Goal: Use online tool/utility: Utilize a website feature to perform a specific function

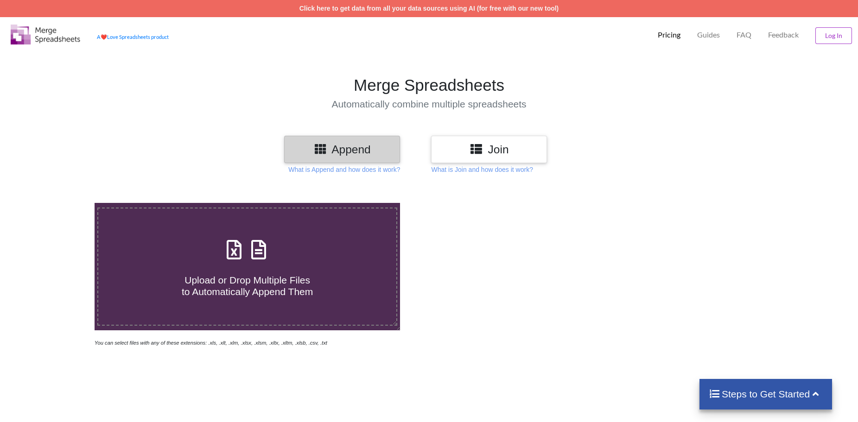
click at [265, 244] on icon at bounding box center [258, 244] width 23 height 19
click at [61, 203] on input "Upload or Drop Multiple Files to Automatically Append Them" at bounding box center [61, 203] width 0 height 0
type input "C:\fakepath\relatorio_omissoes_32230931 (1).xlsx"
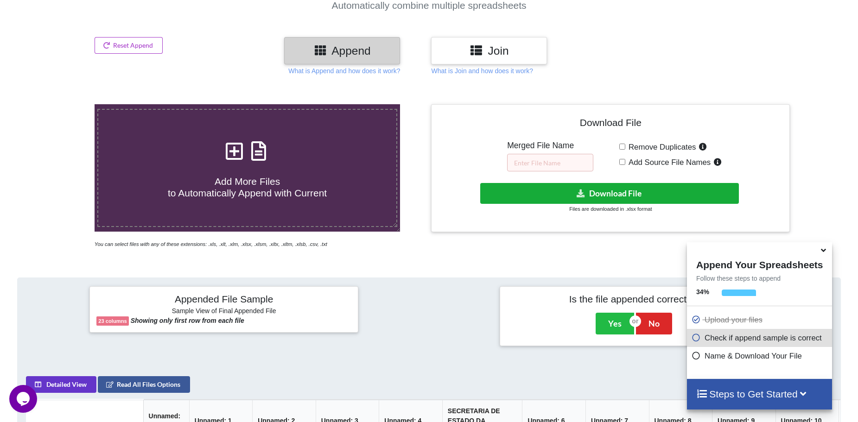
scroll to position [98, 0]
click at [609, 198] on button "Download File" at bounding box center [609, 194] width 259 height 21
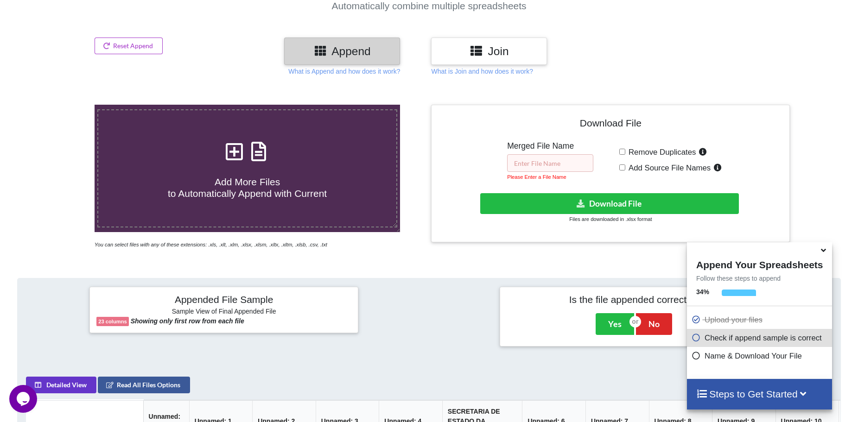
click at [551, 164] on input "text" at bounding box center [550, 163] width 86 height 18
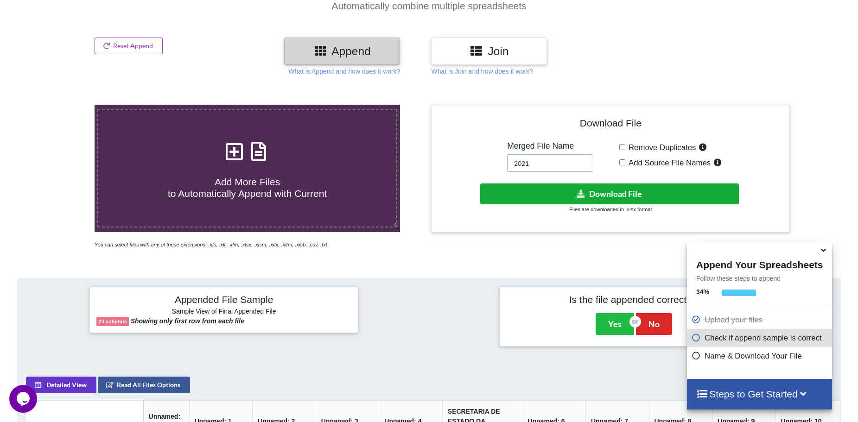
type input "2021"
click at [626, 191] on button "Download File" at bounding box center [609, 194] width 259 height 21
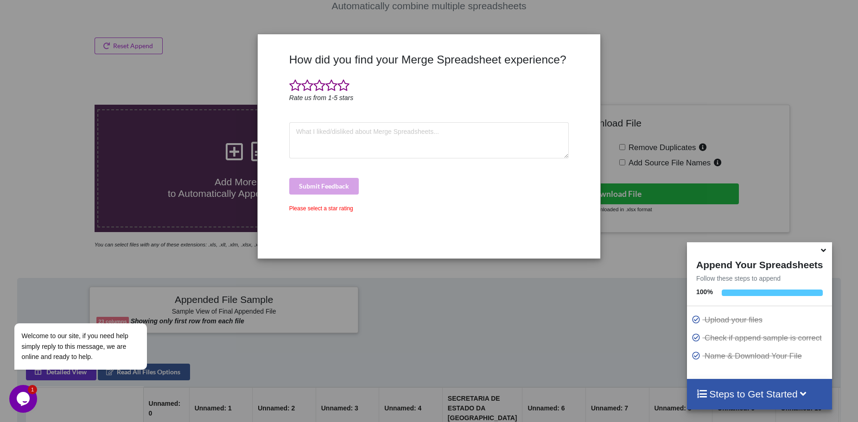
click at [207, 187] on div "How did you find your Merge Spreadsheet experience? Rate us from 1-5 stars Subm…" at bounding box center [429, 211] width 858 height 422
drag, startPoint x: 526, startPoint y: 51, endPoint x: 522, endPoint y: 56, distance: 6.3
click at [527, 51] on div "How did you find your Merge Spreadsheet experience? Rate us from 1-5 stars Subm…" at bounding box center [428, 147] width 341 height 210
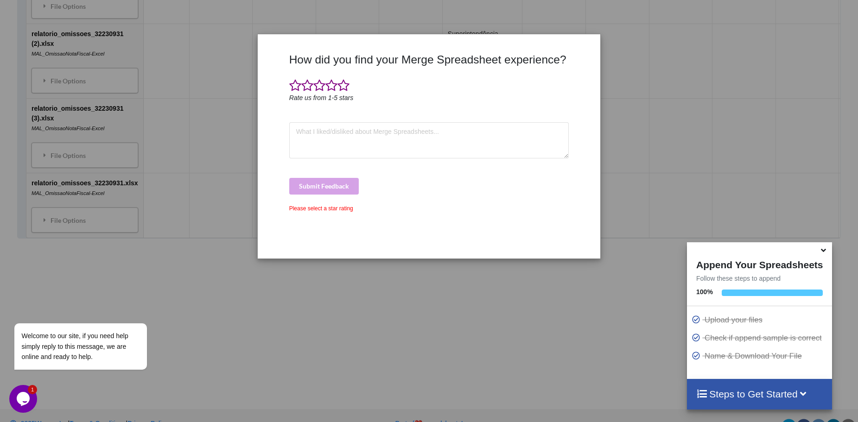
click at [322, 207] on div "Please select a star rating" at bounding box center [429, 208] width 280 height 8
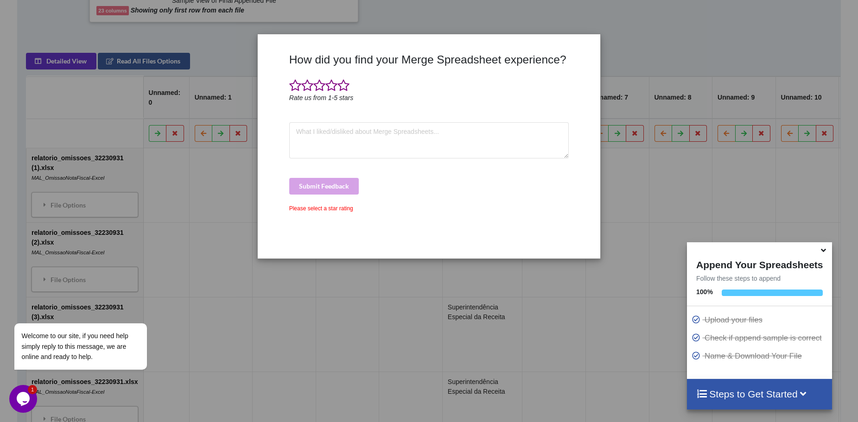
scroll to position [376, 0]
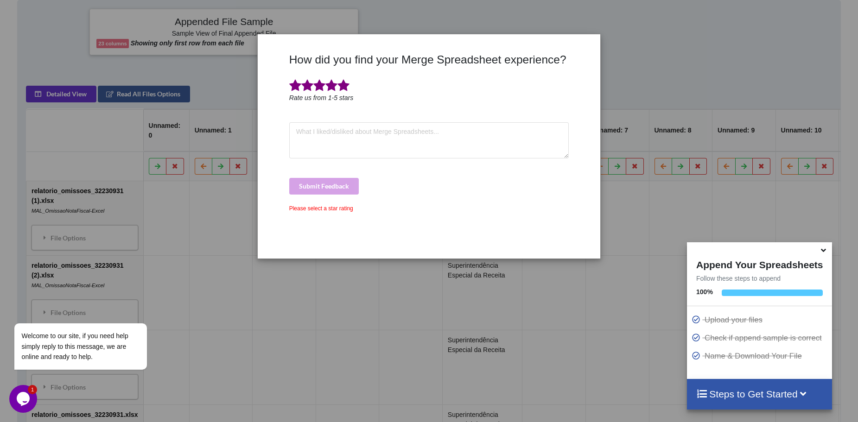
click at [339, 84] on span at bounding box center [343, 85] width 12 height 13
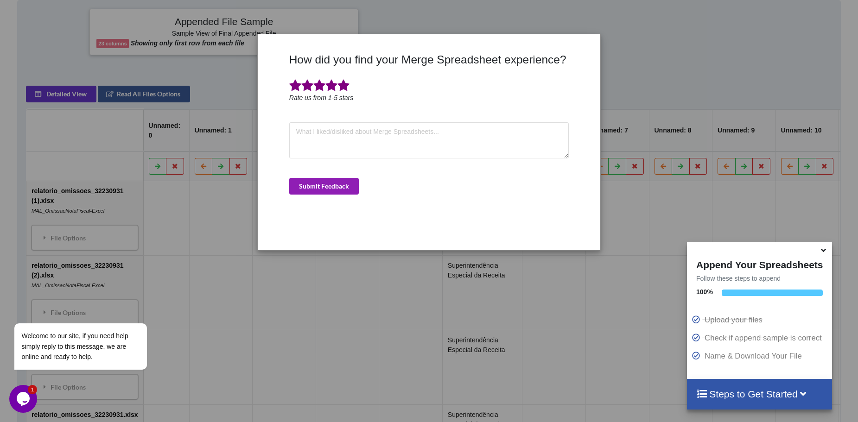
click at [344, 186] on button "Submit Feedback" at bounding box center [324, 186] width 70 height 17
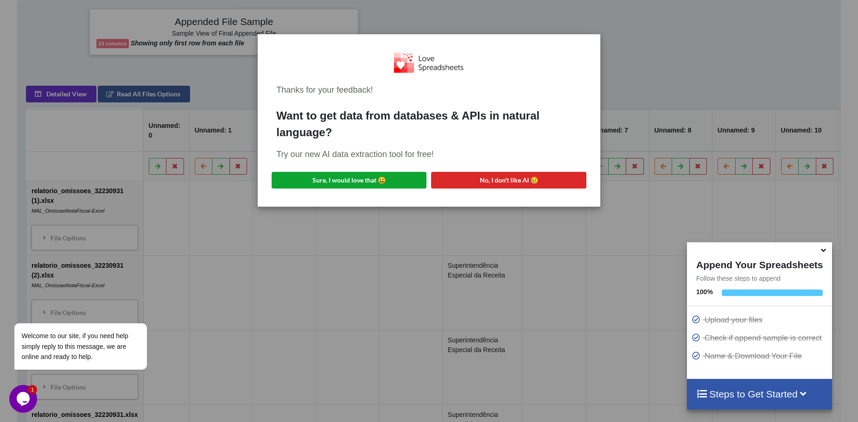
click at [383, 179] on button "Sure, I would love that 😀" at bounding box center [349, 180] width 155 height 17
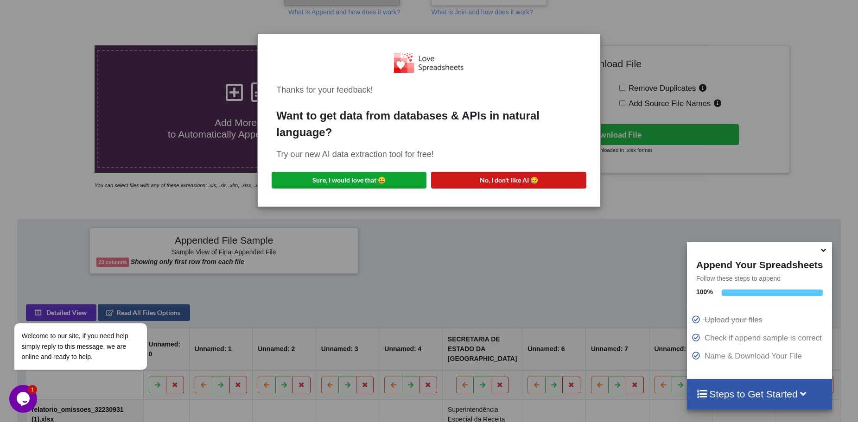
scroll to position [145, 0]
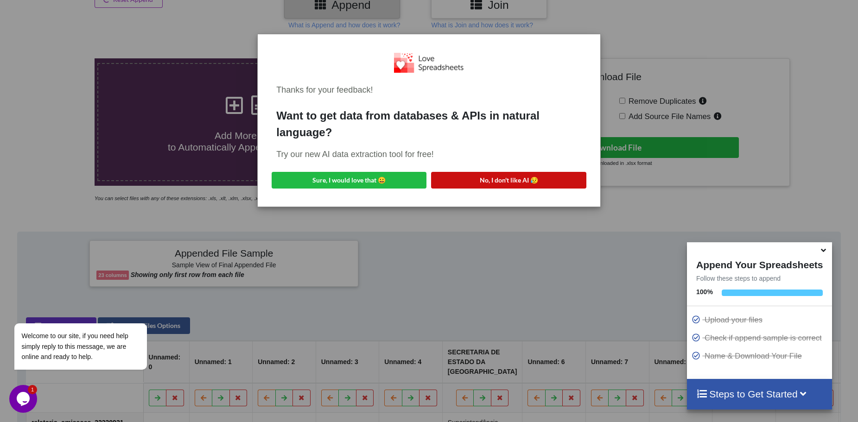
click at [528, 187] on button "No, I don't like AI 😥" at bounding box center [508, 180] width 155 height 17
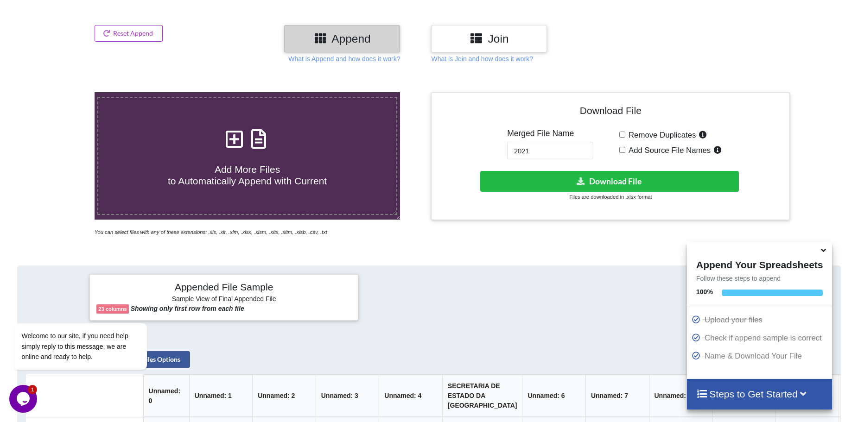
scroll to position [6, 0]
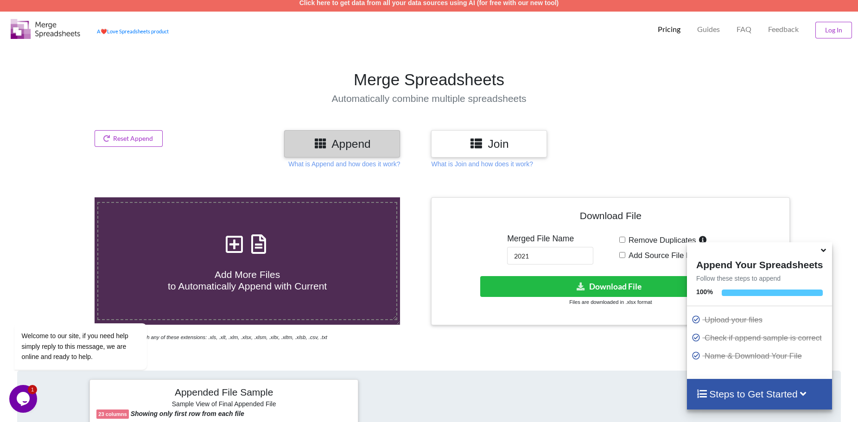
click at [254, 255] on span at bounding box center [247, 245] width 49 height 22
click at [61, 197] on input "Add More Files to Automatically Append with Current" at bounding box center [61, 197] width 0 height 0
type input "C:\fakepath\relatorio_omissoes_32230931 (1).xlsx"
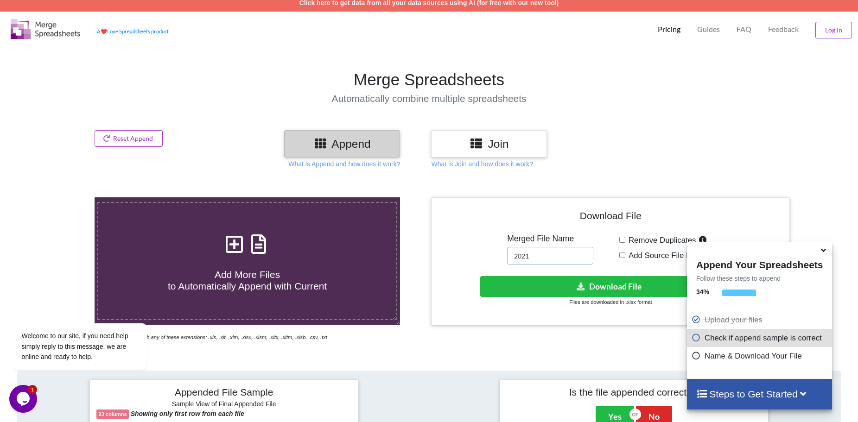
click at [527, 255] on input "2021" at bounding box center [550, 256] width 86 height 18
click at [537, 255] on input "2021" at bounding box center [550, 256] width 86 height 18
type input "2022"
click at [577, 284] on icon at bounding box center [581, 286] width 10 height 7
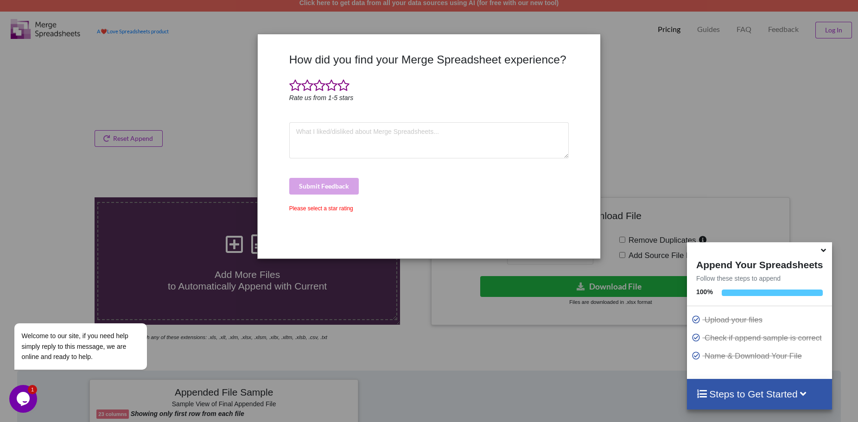
click at [607, 83] on div "How did you find your Merge Spreadsheet experience? Rate us from 1-5 stars Subm…" at bounding box center [429, 211] width 858 height 422
click at [326, 65] on section "Merge Spreadsheets Automatically combine multiple spreadsheets" at bounding box center [429, 87] width 858 height 86
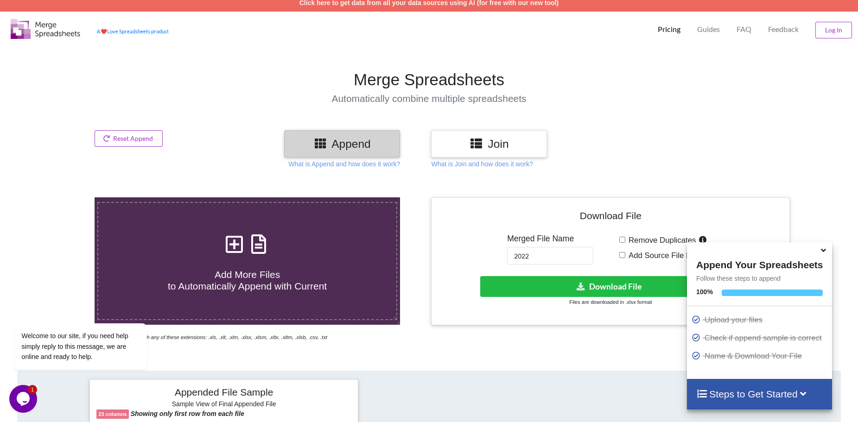
click at [241, 249] on icon at bounding box center [234, 239] width 23 height 19
click at [61, 197] on input "Add More Files to Automatically Append with Current" at bounding box center [61, 197] width 0 height 0
type input "C:\fakepath\relatorio_omissoes_32230931 (1).xlsx"
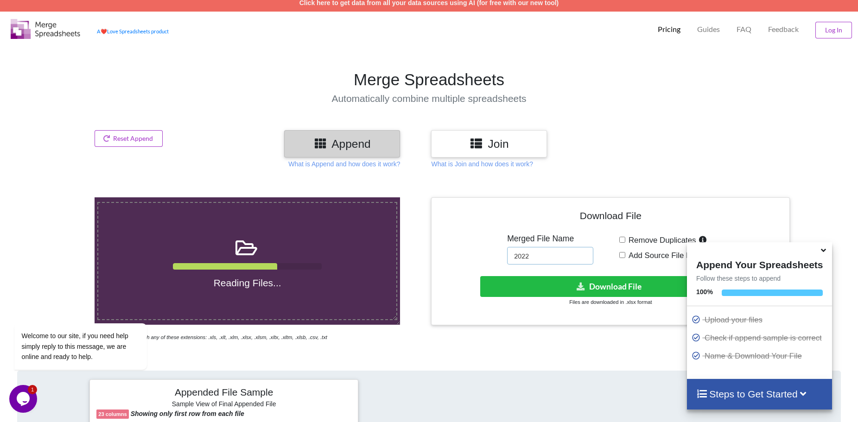
click at [539, 259] on input "2022" at bounding box center [550, 256] width 86 height 18
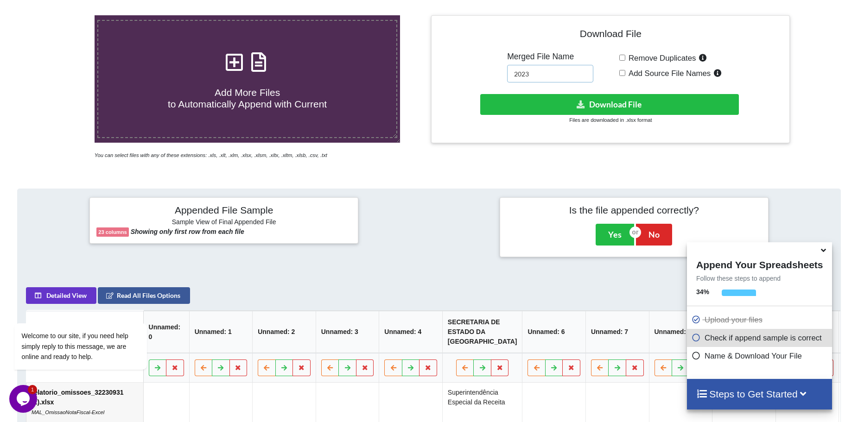
scroll to position [98, 0]
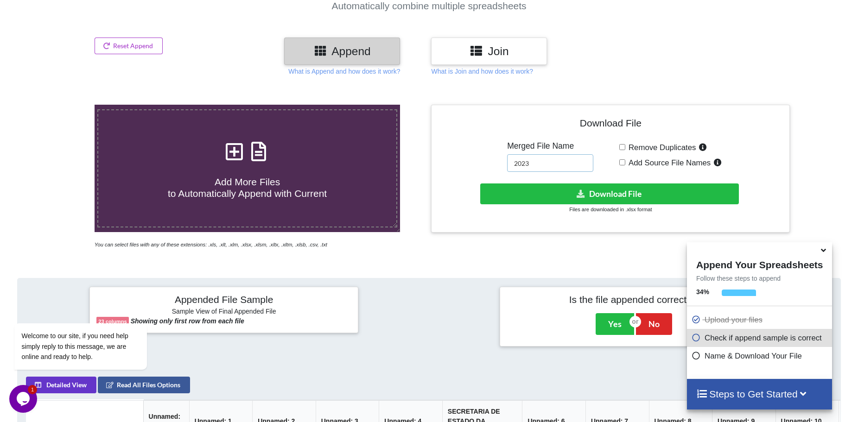
type input "2023"
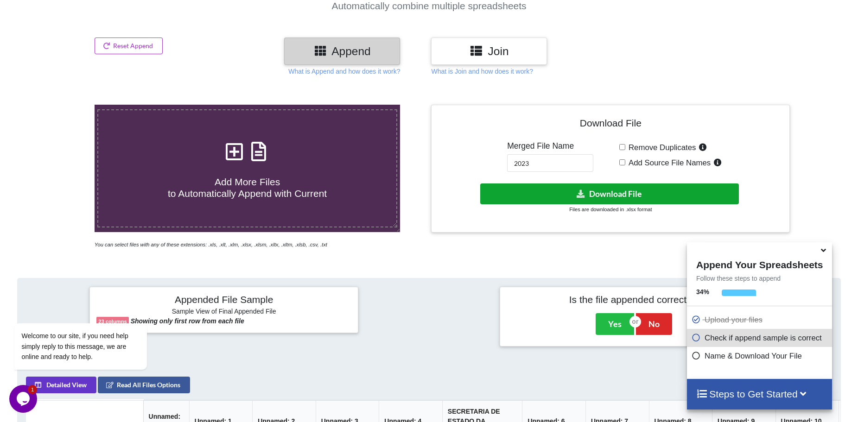
click at [560, 196] on button "Download File" at bounding box center [609, 194] width 259 height 21
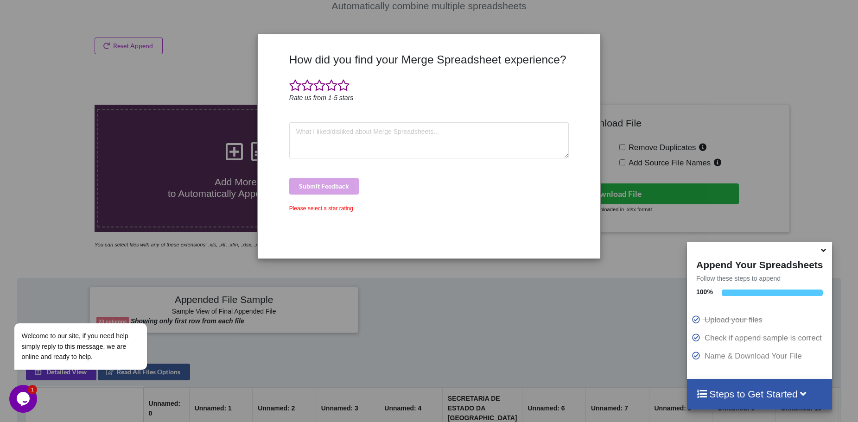
drag, startPoint x: 647, startPoint y: 97, endPoint x: 642, endPoint y: 98, distance: 4.8
click at [647, 97] on div "How did you find your Merge Spreadsheet experience? Rate us from 1-5 stars Subm…" at bounding box center [429, 211] width 858 height 422
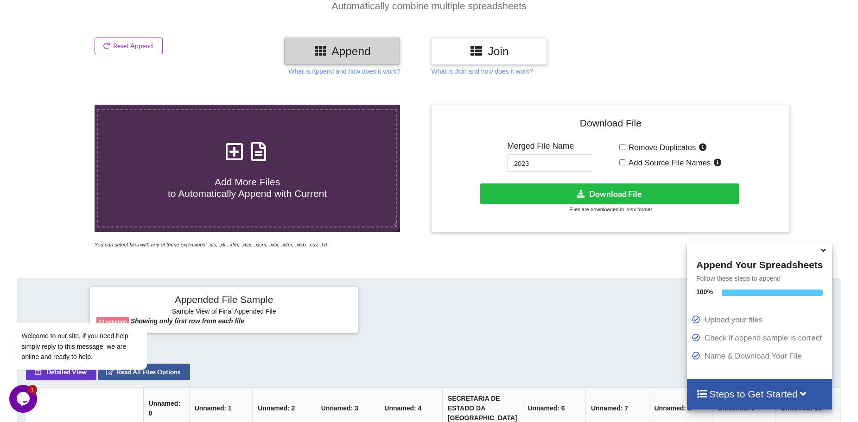
click at [254, 143] on icon at bounding box center [258, 146] width 23 height 19
click at [61, 105] on input "Add More Files to Automatically Append with Current" at bounding box center [61, 105] width 0 height 0
type input "C:\fakepath\relatorio_omissoes_32230931 (1).xlsx"
click at [541, 157] on input "2023" at bounding box center [550, 163] width 86 height 18
type input "2024"
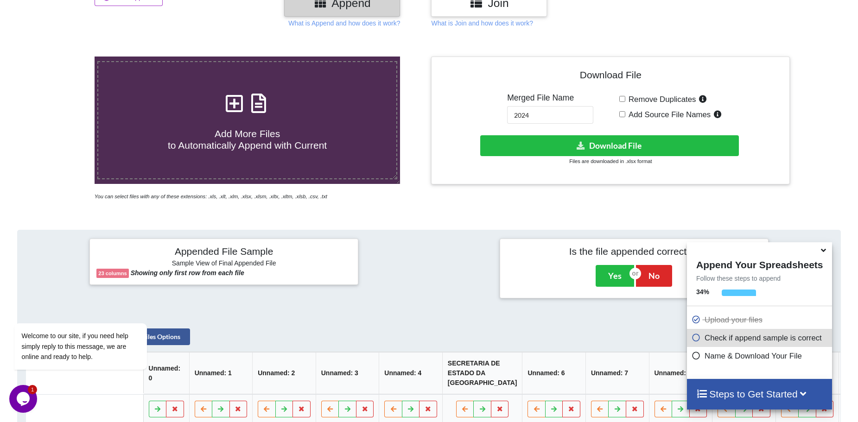
scroll to position [145, 0]
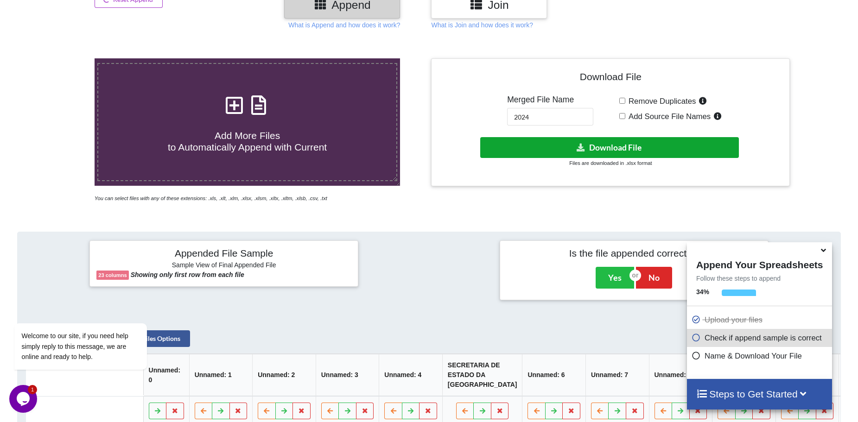
click at [563, 139] on button "Download File" at bounding box center [609, 147] width 259 height 21
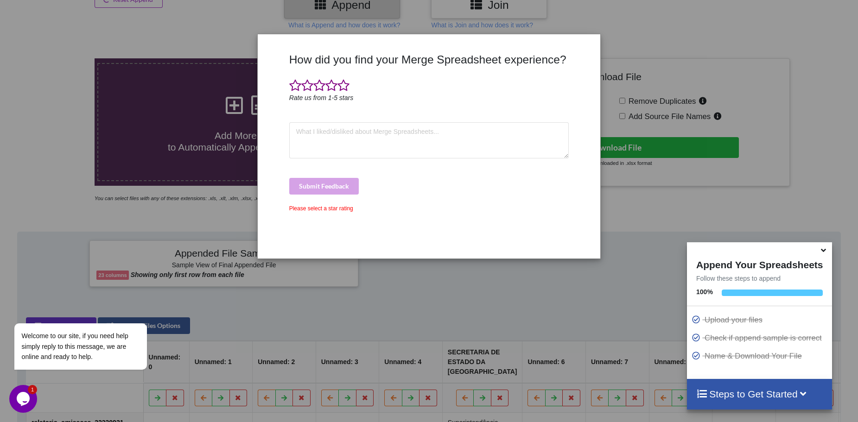
click at [502, 358] on div "How did you find your Merge Spreadsheet experience? Rate us from 1-5 stars Subm…" at bounding box center [429, 211] width 858 height 422
click at [482, 297] on div "How did you find your Merge Spreadsheet experience? Rate us from 1-5 stars Subm…" at bounding box center [429, 211] width 858 height 422
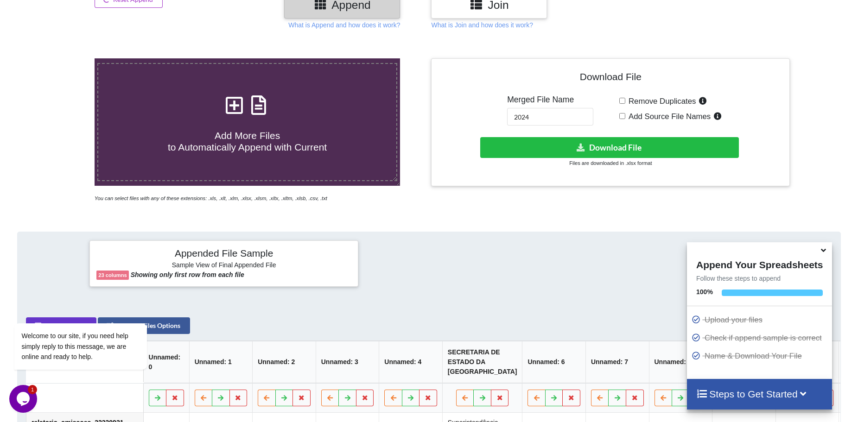
click at [311, 123] on h4 "Add More Files to Automatically Append with Current" at bounding box center [247, 135] width 298 height 35
click at [61, 58] on input "Add More Files to Automatically Append with Current" at bounding box center [61, 58] width 0 height 0
type input "C:\fakepath\relatorio_omissoes_32230931 (1).xlsx"
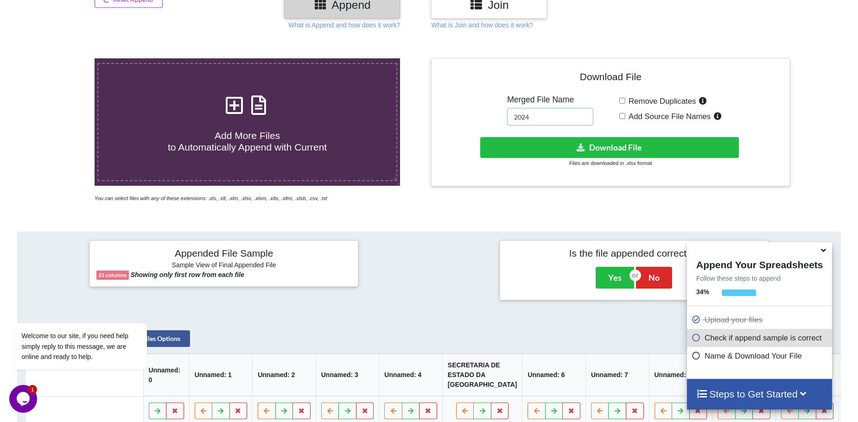
click at [546, 118] on div "Download File Merged File Name 2024 Remove Duplicates Add Source File Names Dow…" at bounding box center [610, 122] width 345 height 114
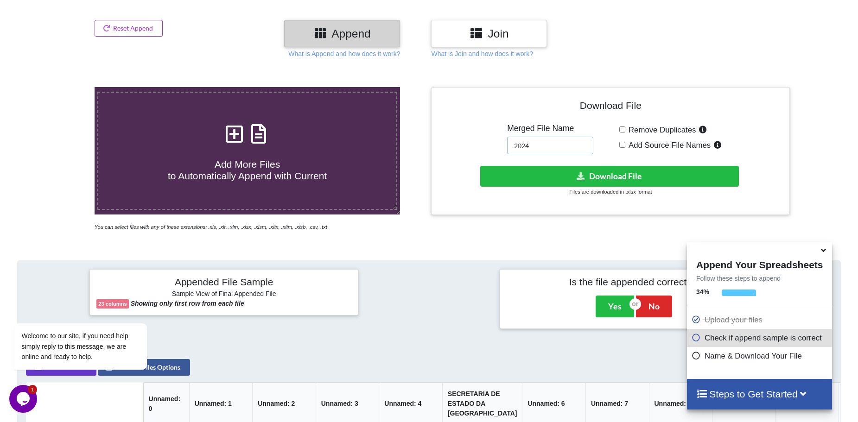
scroll to position [98, 0]
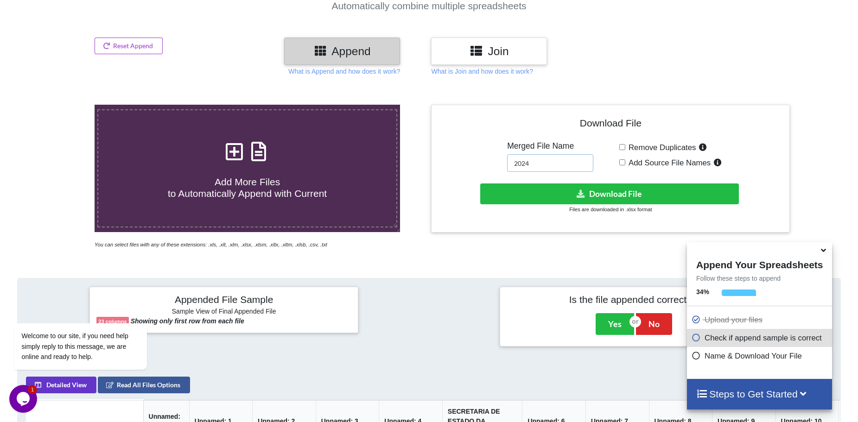
click at [545, 164] on input "2024" at bounding box center [550, 163] width 86 height 18
type input "2025"
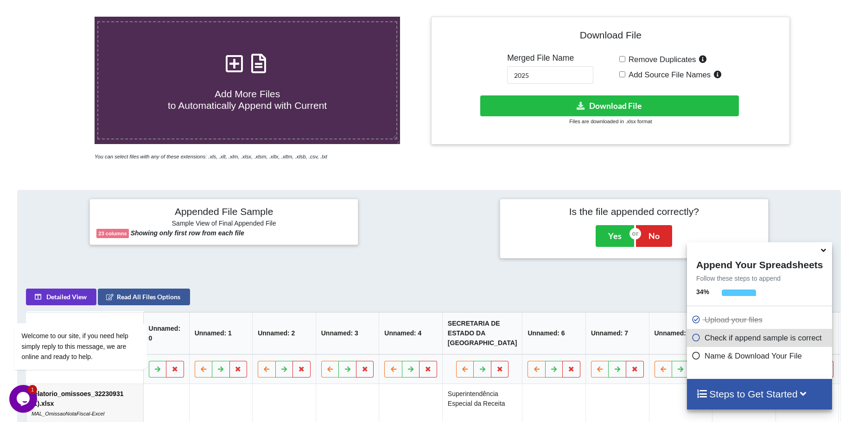
scroll to position [237, 0]
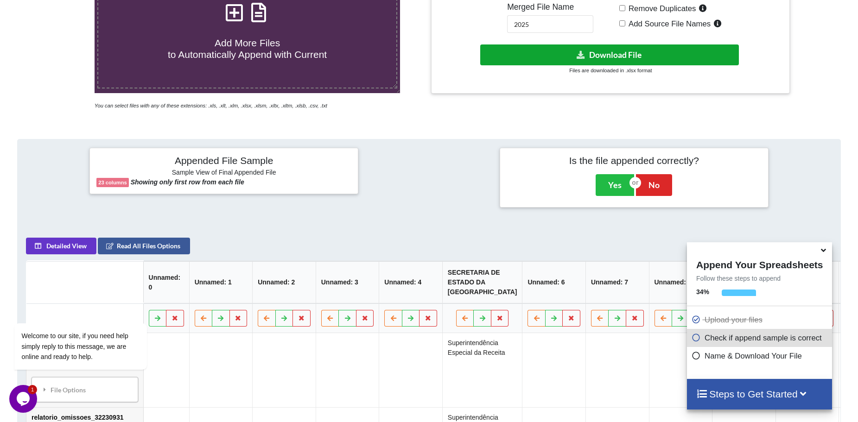
click at [559, 56] on button "Download File" at bounding box center [609, 54] width 259 height 21
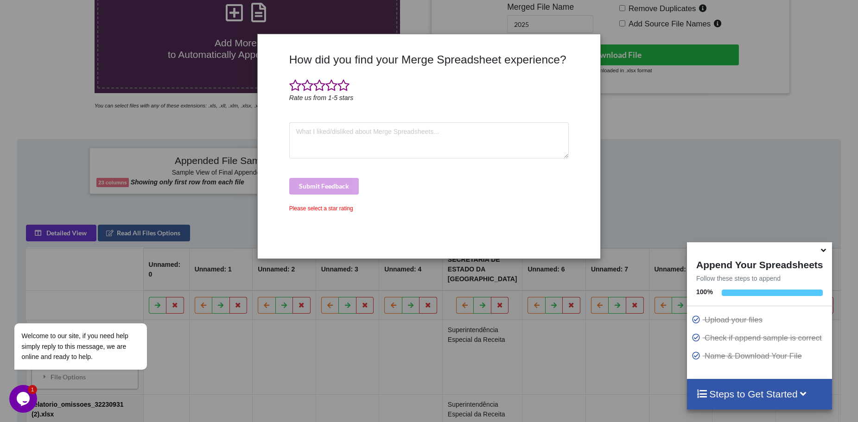
click at [787, 48] on div "How did you find your Merge Spreadsheet experience? Rate us from 1-5 stars Subm…" at bounding box center [429, 211] width 858 height 422
